Goal: Information Seeking & Learning: Learn about a topic

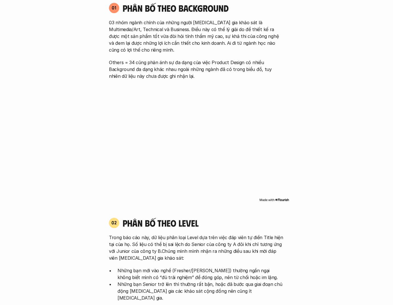
scroll to position [459, 0]
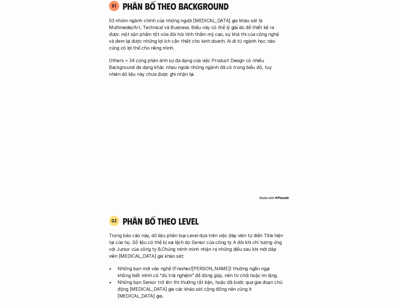
click at [278, 197] on img at bounding box center [274, 198] width 30 height 5
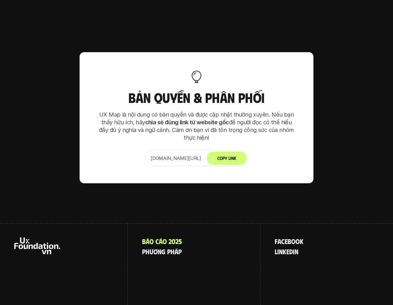
scroll to position [3532, 0]
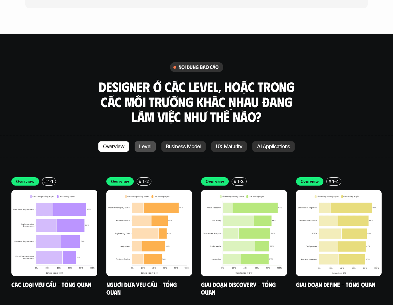
click at [146, 144] on p "Level" at bounding box center [145, 147] width 12 height 6
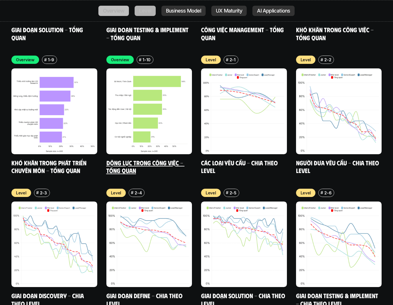
scroll to position [1982, 0]
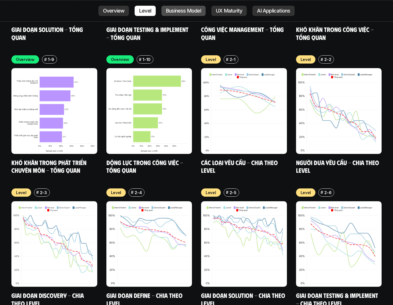
click at [177, 11] on p "Business Model" at bounding box center [183, 11] width 35 height 6
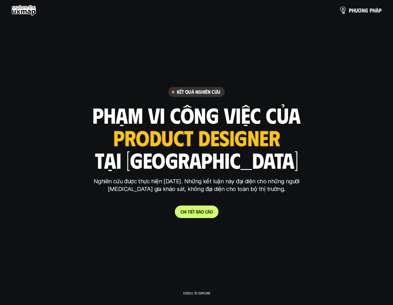
click at [360, 12] on p "p h ư ơ n g p h á p" at bounding box center [365, 10] width 33 height 6
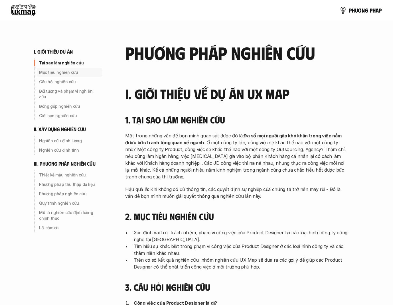
click at [50, 71] on p "Mục tiêu nghiên cứu" at bounding box center [69, 73] width 61 height 6
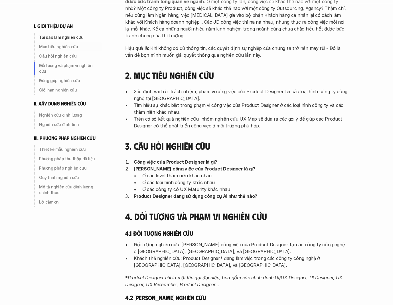
scroll to position [168, 0]
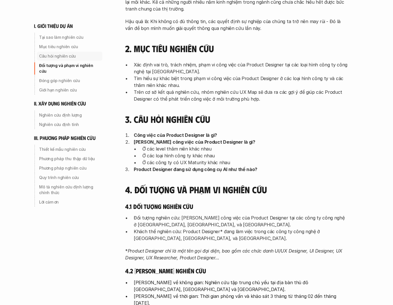
click at [45, 56] on p "Câu hỏi nghiên cứu" at bounding box center [69, 56] width 61 height 6
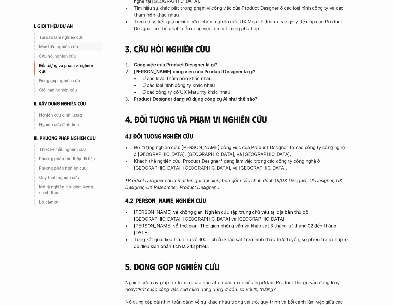
click at [48, 47] on p "Mục tiêu nghiên cứu" at bounding box center [69, 47] width 61 height 6
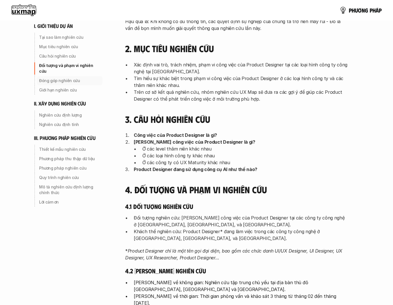
click at [54, 78] on p "Đóng góp nghiên cứu" at bounding box center [69, 81] width 61 height 6
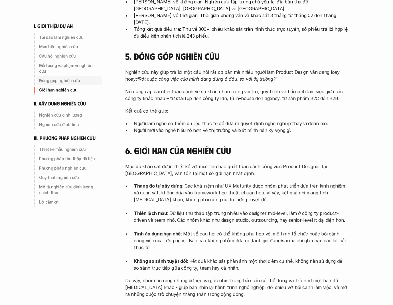
click at [54, 87] on p "Giới hạn nghiên cứu" at bounding box center [69, 90] width 61 height 6
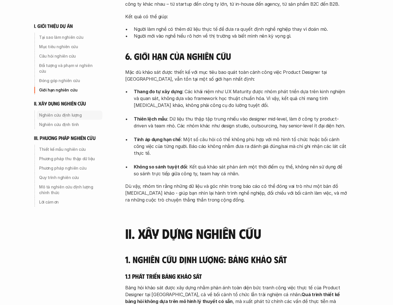
click at [56, 112] on p "Nghiên cứu định lượng" at bounding box center [69, 115] width 61 height 6
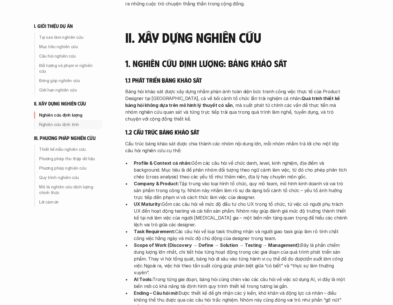
click at [61, 122] on p "Nghiên cứu định tính" at bounding box center [69, 125] width 61 height 6
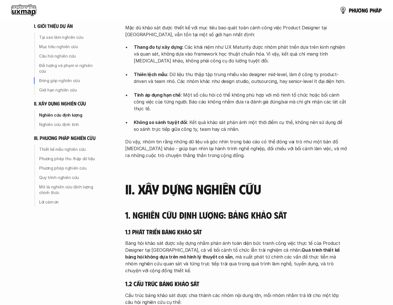
scroll to position [301, 0]
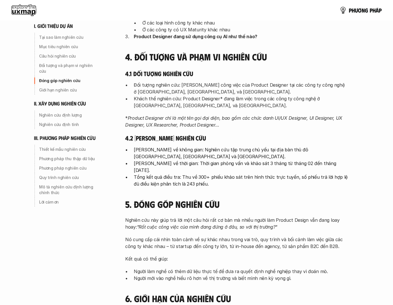
click at [16, 7] on use at bounding box center [23, 10] width 25 height 11
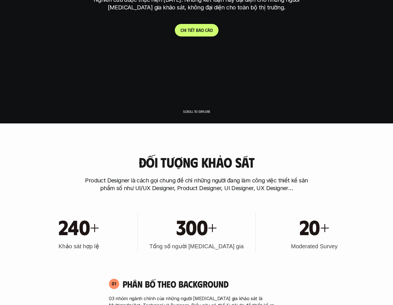
scroll to position [343, 0]
